Goal: Task Accomplishment & Management: Manage account settings

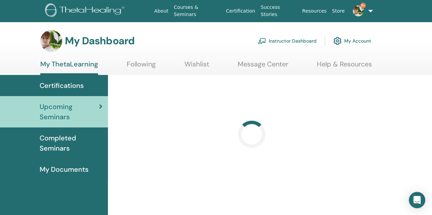
click at [299, 42] on link "Instructor Dashboard" at bounding box center [287, 40] width 59 height 15
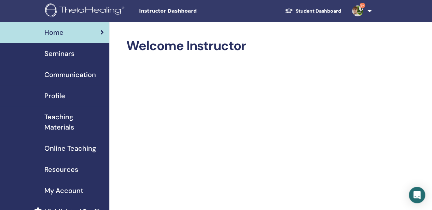
click at [81, 53] on div "Seminars" at bounding box center [54, 53] width 98 height 10
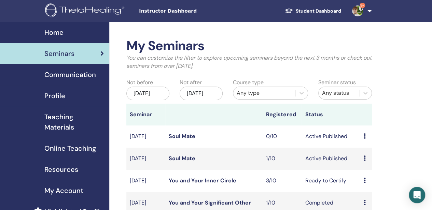
scroll to position [34, 0]
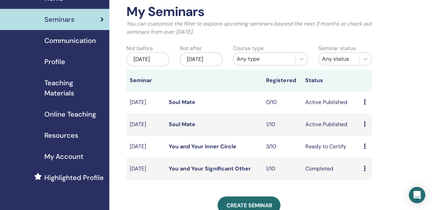
click at [339, 157] on td "Ready to Certify" at bounding box center [330, 147] width 58 height 22
click at [364, 149] on icon at bounding box center [364, 146] width 2 height 5
click at [363, 174] on link "Edit" at bounding box center [360, 172] width 10 height 7
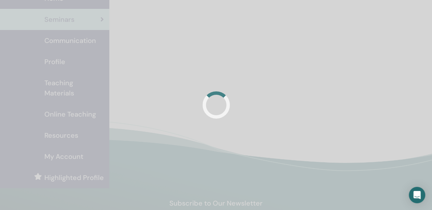
scroll to position [34, 0]
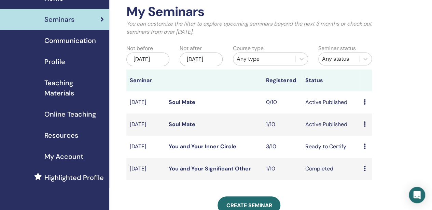
click at [222, 150] on link "You and Your Inner Circle" at bounding box center [203, 146] width 68 height 7
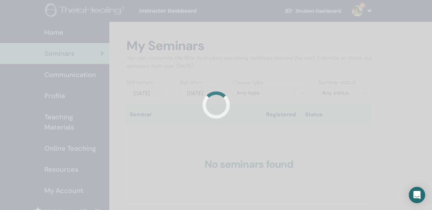
scroll to position [34, 0]
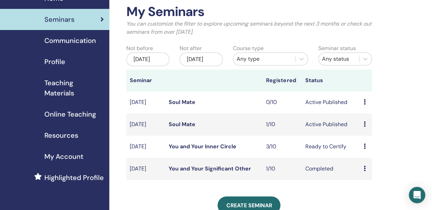
click at [365, 149] on icon at bounding box center [364, 146] width 2 height 5
click at [366, 182] on link "Attendees" at bounding box center [369, 182] width 26 height 7
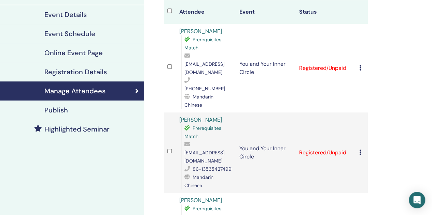
scroll to position [102, 0]
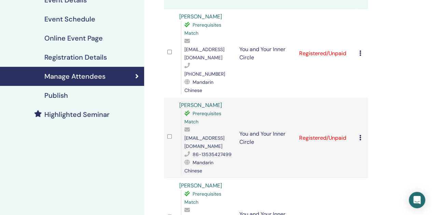
click at [169, 133] on div at bounding box center [169, 138] width 5 height 10
click at [335, 41] on td "Registered/Unpaid" at bounding box center [326, 53] width 60 height 89
click at [361, 50] on div "Cancel Registration Do not auto-certify Mark as Paid Mark as Unpaid Mark as Abs…" at bounding box center [361, 54] width 5 height 8
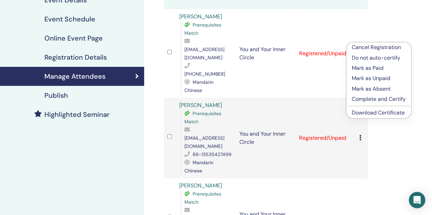
click at [383, 98] on p "Complete and Certify" at bounding box center [379, 99] width 54 height 8
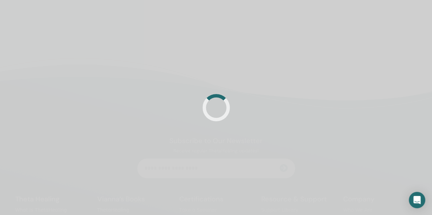
scroll to position [102, 0]
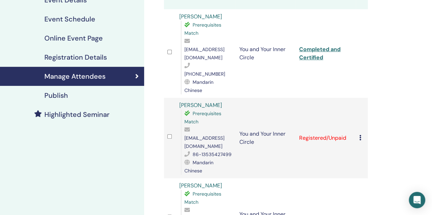
click at [361, 135] on icon at bounding box center [360, 137] width 2 height 5
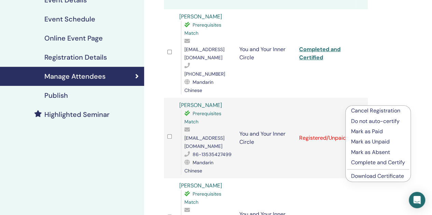
click at [366, 164] on p "Complete and Certify" at bounding box center [378, 163] width 54 height 8
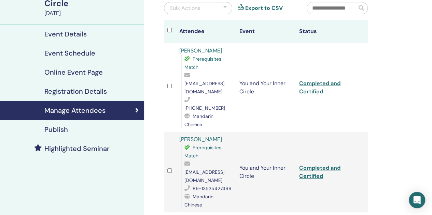
scroll to position [137, 0]
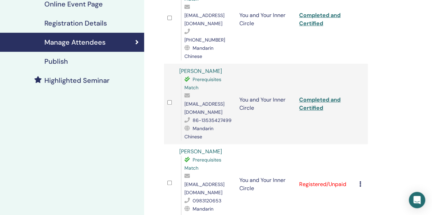
click at [360, 182] on icon at bounding box center [360, 184] width 2 height 5
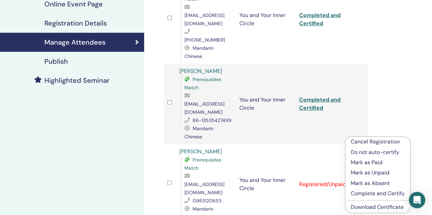
click at [363, 193] on p "Complete and Certify" at bounding box center [378, 194] width 54 height 8
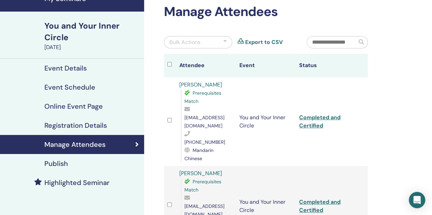
scroll to position [68, 0]
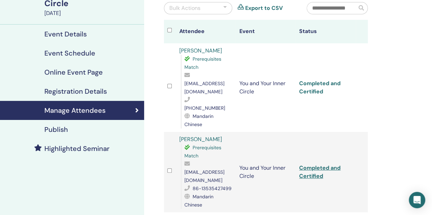
click at [319, 80] on link "Completed and Certified" at bounding box center [319, 87] width 41 height 15
click at [308, 165] on link "Completed and Certified" at bounding box center [319, 172] width 41 height 15
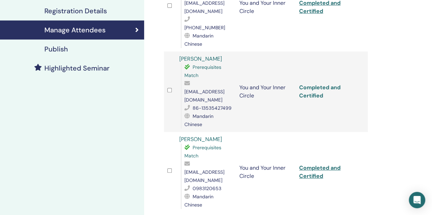
scroll to position [171, 0]
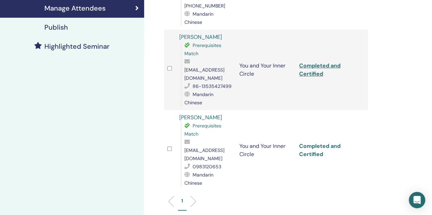
click at [303, 143] on link "Completed and Certified" at bounding box center [319, 150] width 41 height 15
